Goal: Complete application form

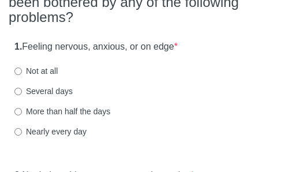
scroll to position [137, 0]
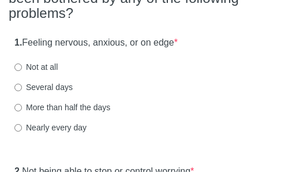
click at [90, 106] on label "More than half the days" at bounding box center [62, 107] width 96 height 12
click at [22, 106] on input "More than half the days" at bounding box center [17, 107] width 7 height 7
radio input "true"
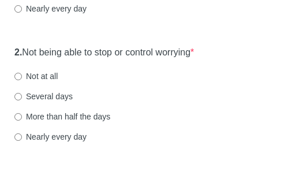
scroll to position [259, 0]
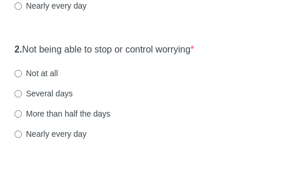
drag, startPoint x: 55, startPoint y: 112, endPoint x: 69, endPoint y: 112, distance: 13.3
click at [55, 112] on label "More than half the days" at bounding box center [62, 114] width 96 height 12
click at [22, 112] on input "More than half the days" at bounding box center [17, 113] width 7 height 7
radio input "true"
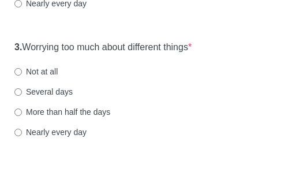
scroll to position [389, 0]
click at [95, 111] on label "More than half the days" at bounding box center [62, 112] width 96 height 12
click at [22, 111] on input "More than half the days" at bounding box center [17, 111] width 7 height 7
radio input "true"
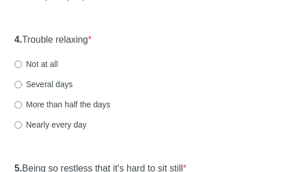
scroll to position [525, 0]
click at [65, 83] on label "Several days" at bounding box center [43, 84] width 58 height 12
click at [22, 83] on input "Several days" at bounding box center [17, 84] width 7 height 7
radio input "true"
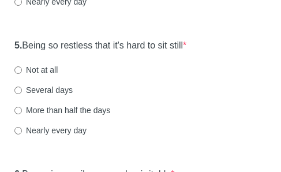
scroll to position [652, 0]
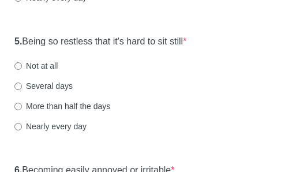
click at [63, 103] on label "More than half the days" at bounding box center [62, 106] width 96 height 12
click at [22, 103] on input "More than half the days" at bounding box center [17, 106] width 7 height 7
radio input "true"
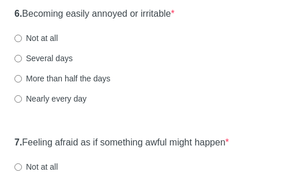
scroll to position [809, 0]
click at [62, 59] on label "Several days" at bounding box center [43, 58] width 58 height 12
click at [22, 59] on input "Several days" at bounding box center [17, 58] width 7 height 7
radio input "true"
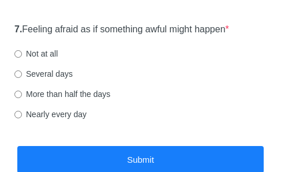
scroll to position [922, 0]
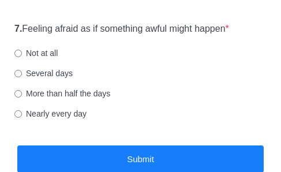
click at [59, 73] on label "Several days" at bounding box center [43, 73] width 58 height 12
click at [22, 73] on input "Several days" at bounding box center [17, 73] width 7 height 7
radio input "true"
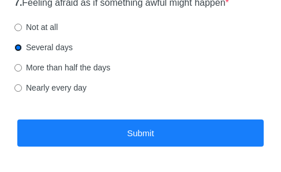
scroll to position [949, 0]
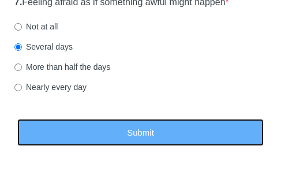
click at [153, 131] on button "Submit" at bounding box center [140, 132] width 246 height 27
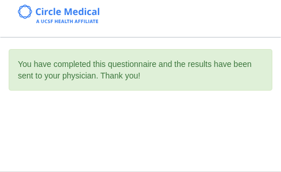
scroll to position [0, 0]
